Goal: Information Seeking & Learning: Learn about a topic

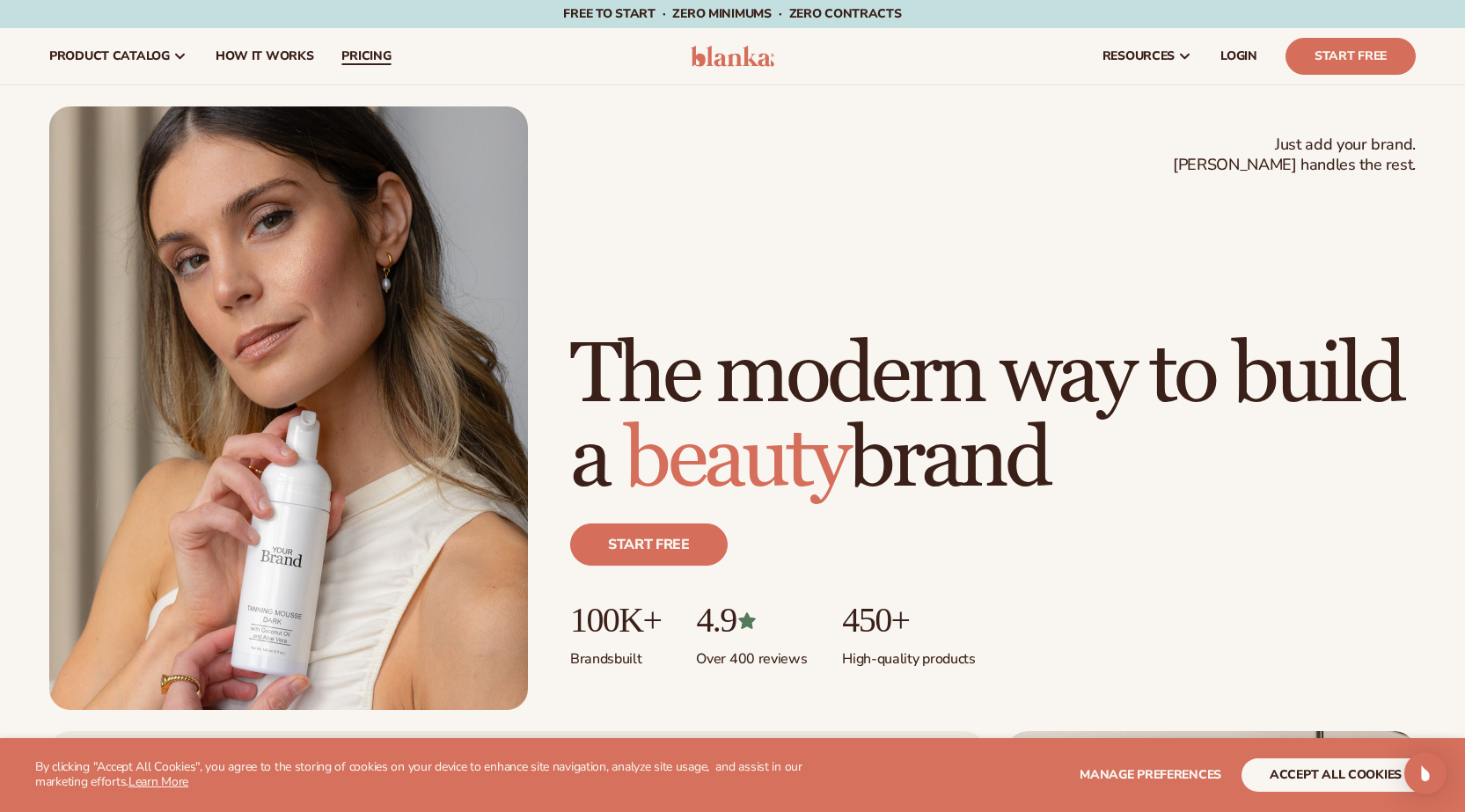
click at [343, 57] on span "pricing" at bounding box center [366, 56] width 49 height 14
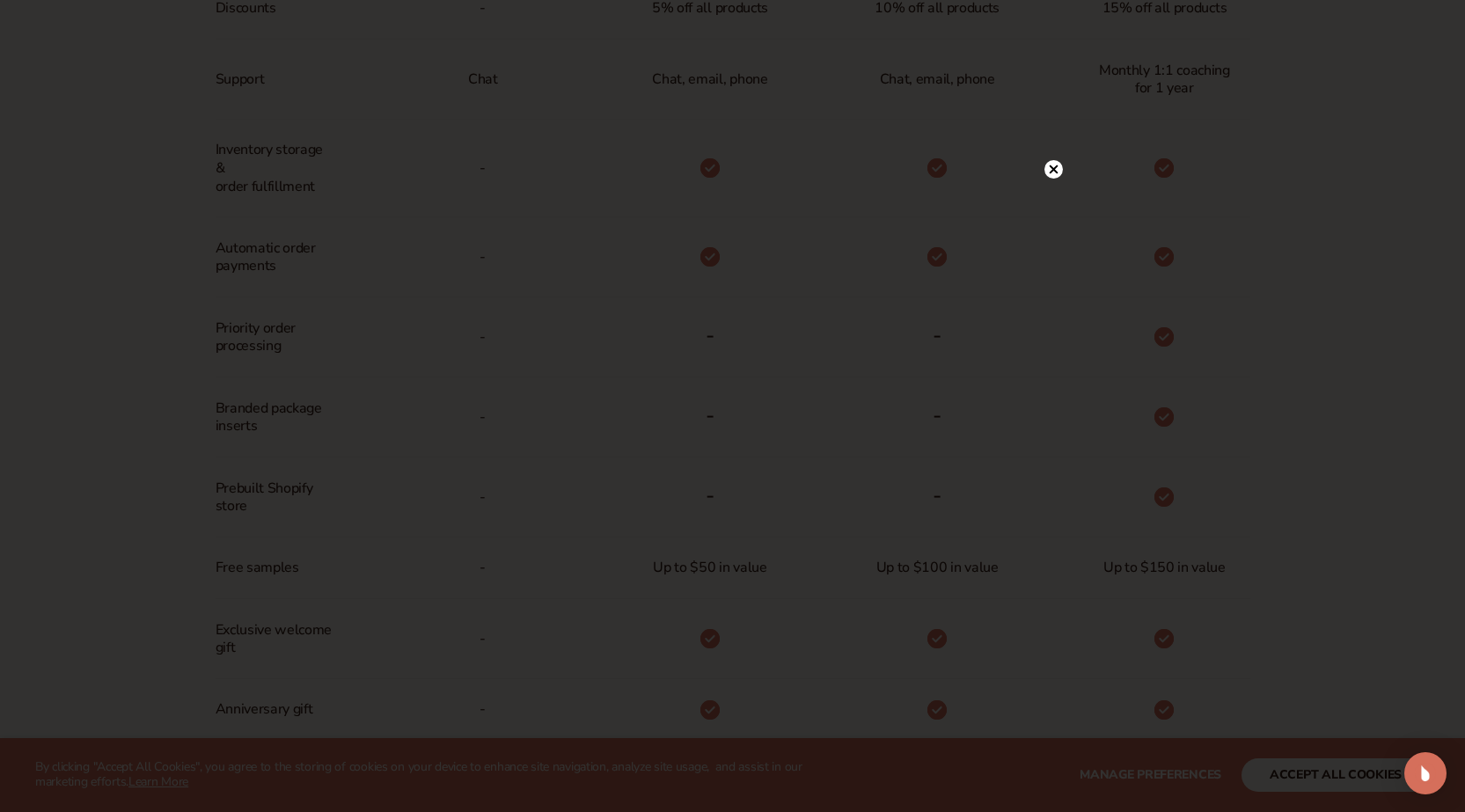
scroll to position [1232, 0]
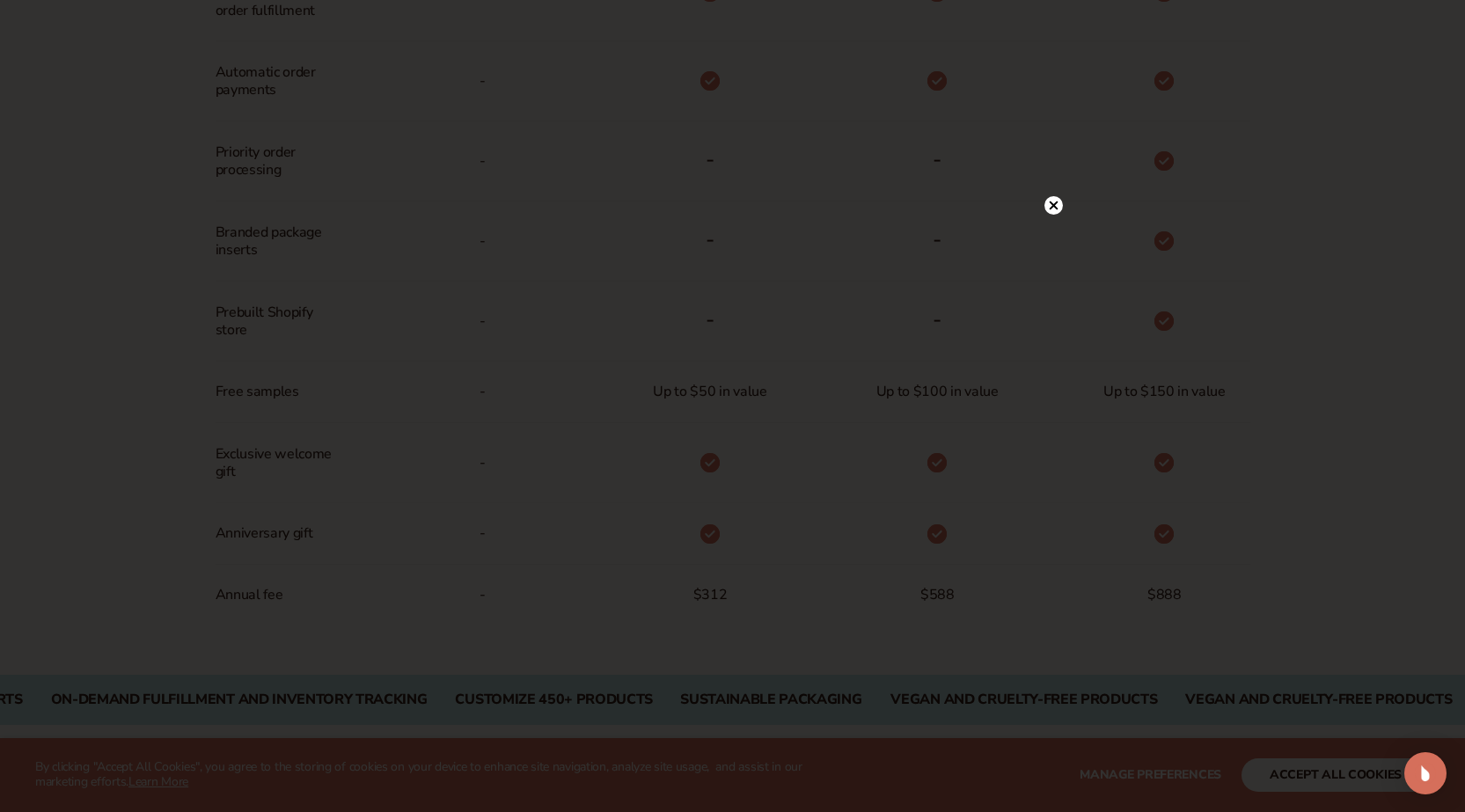
click at [1051, 194] on div at bounding box center [1053, 205] width 18 height 31
